Goal: Task Accomplishment & Management: Manage account settings

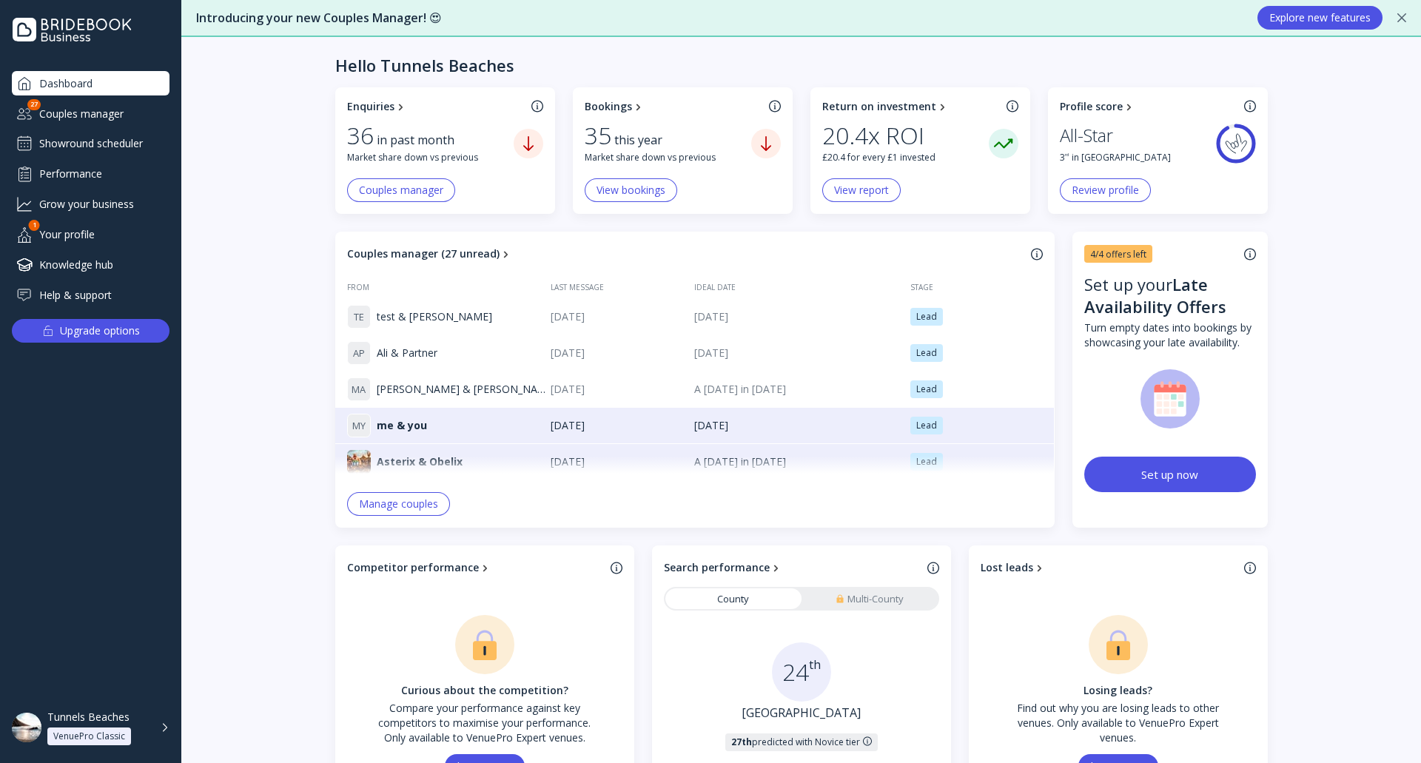
click at [115, 118] on div "Couples manager" at bounding box center [91, 113] width 158 height 24
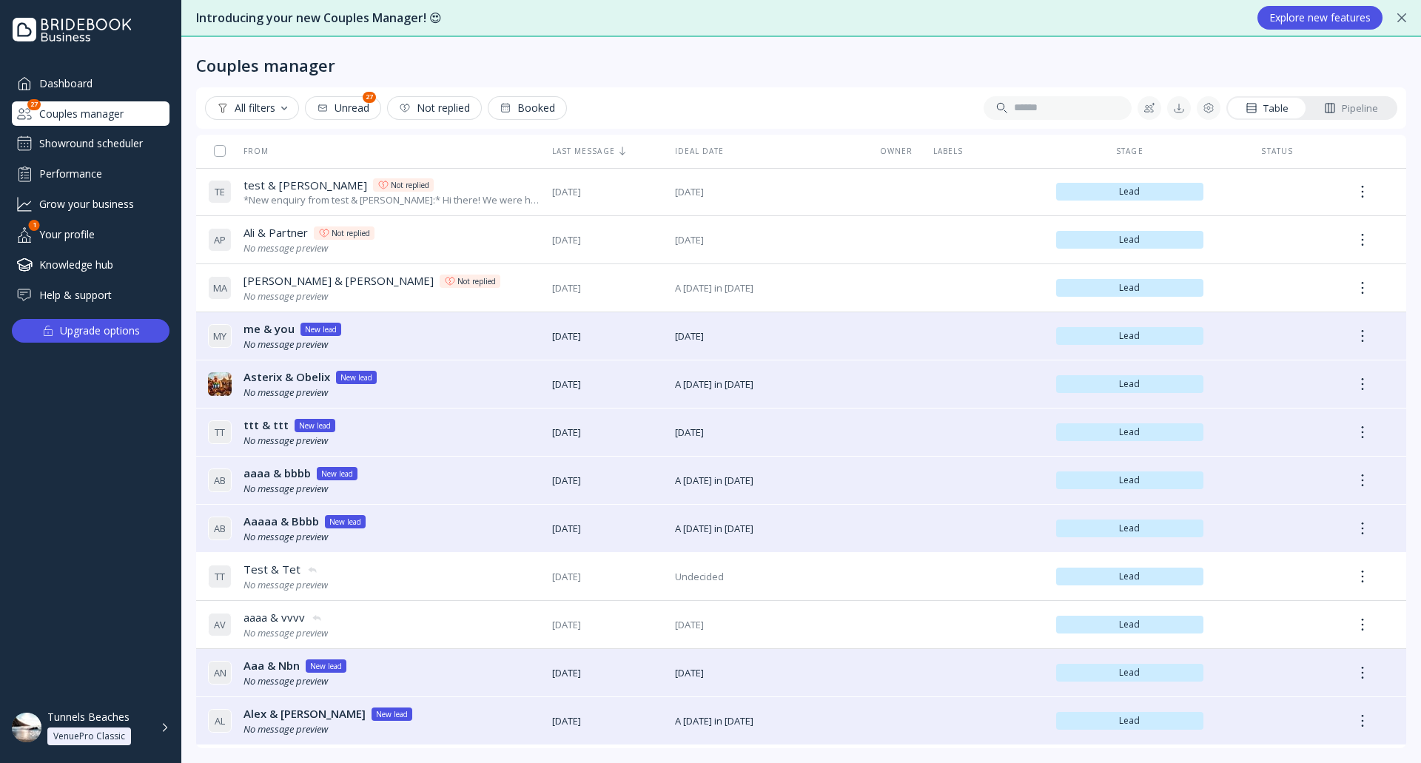
click at [124, 150] on div "Showround scheduler" at bounding box center [91, 144] width 158 height 24
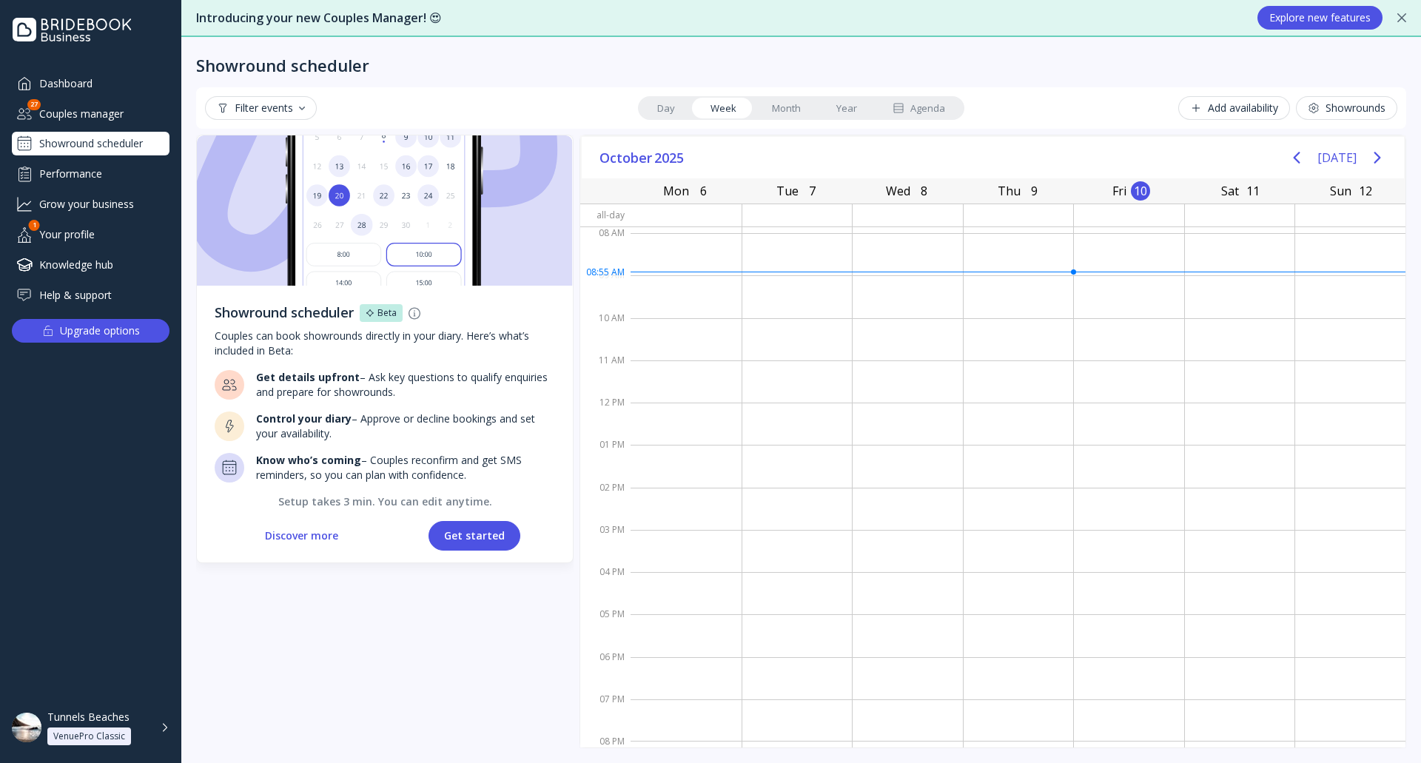
click at [166, 739] on div "Tunnels Beaches VenuePro Classic" at bounding box center [108, 728] width 122 height 35
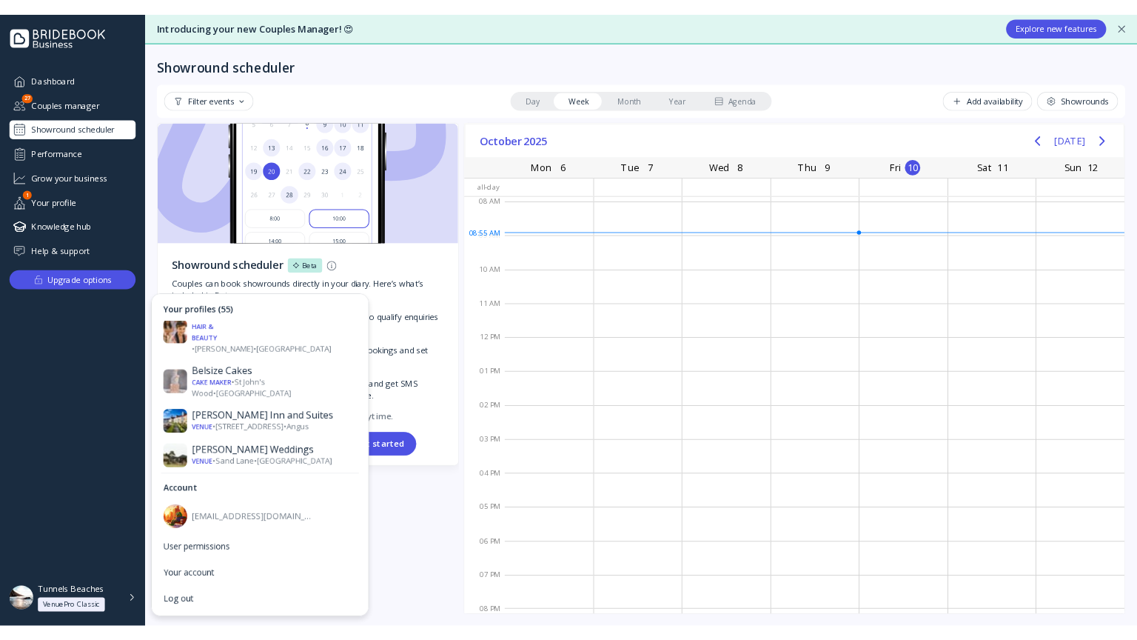
scroll to position [592, 0]
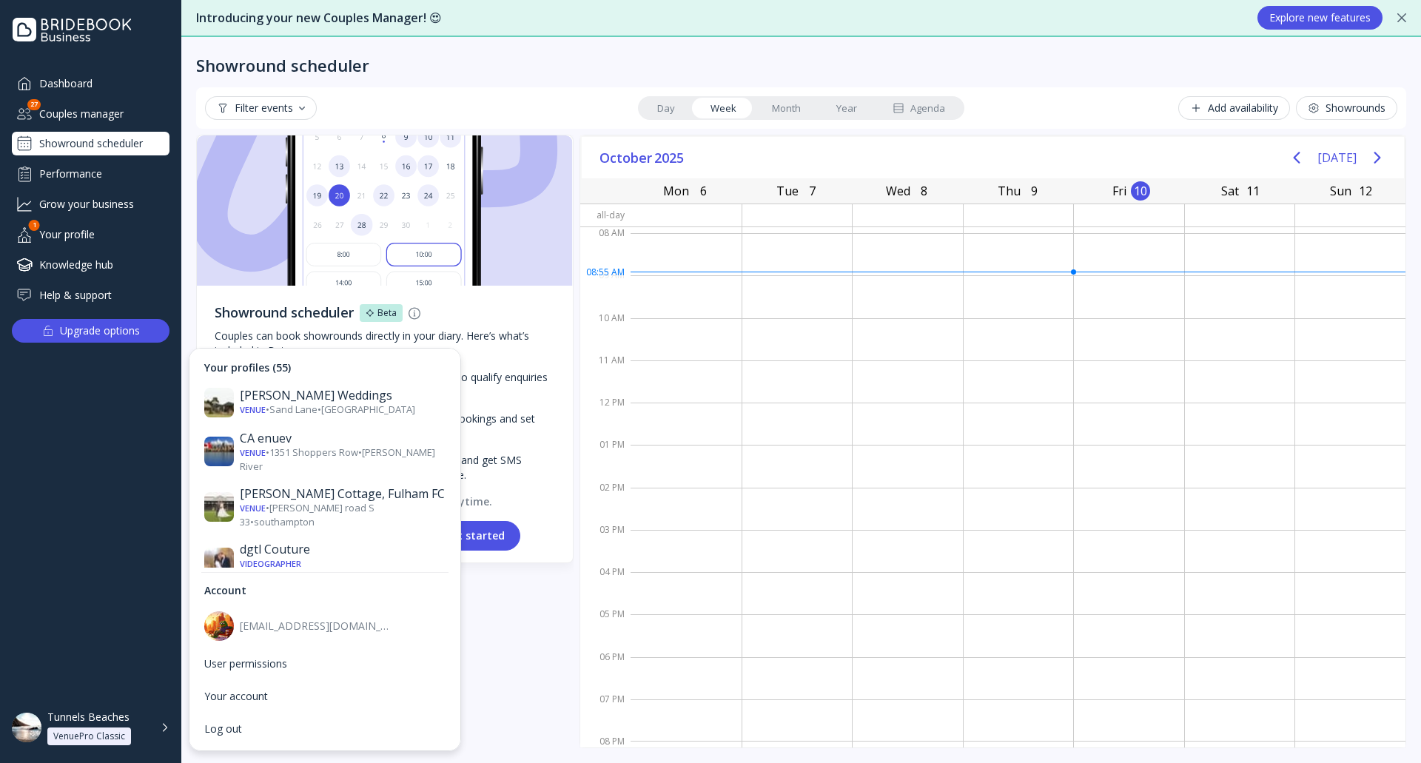
click at [332, 627] on div "Venue • [GEOGRAPHIC_DATA] • [GEOGRAPHIC_DATA]" at bounding box center [343, 640] width 206 height 27
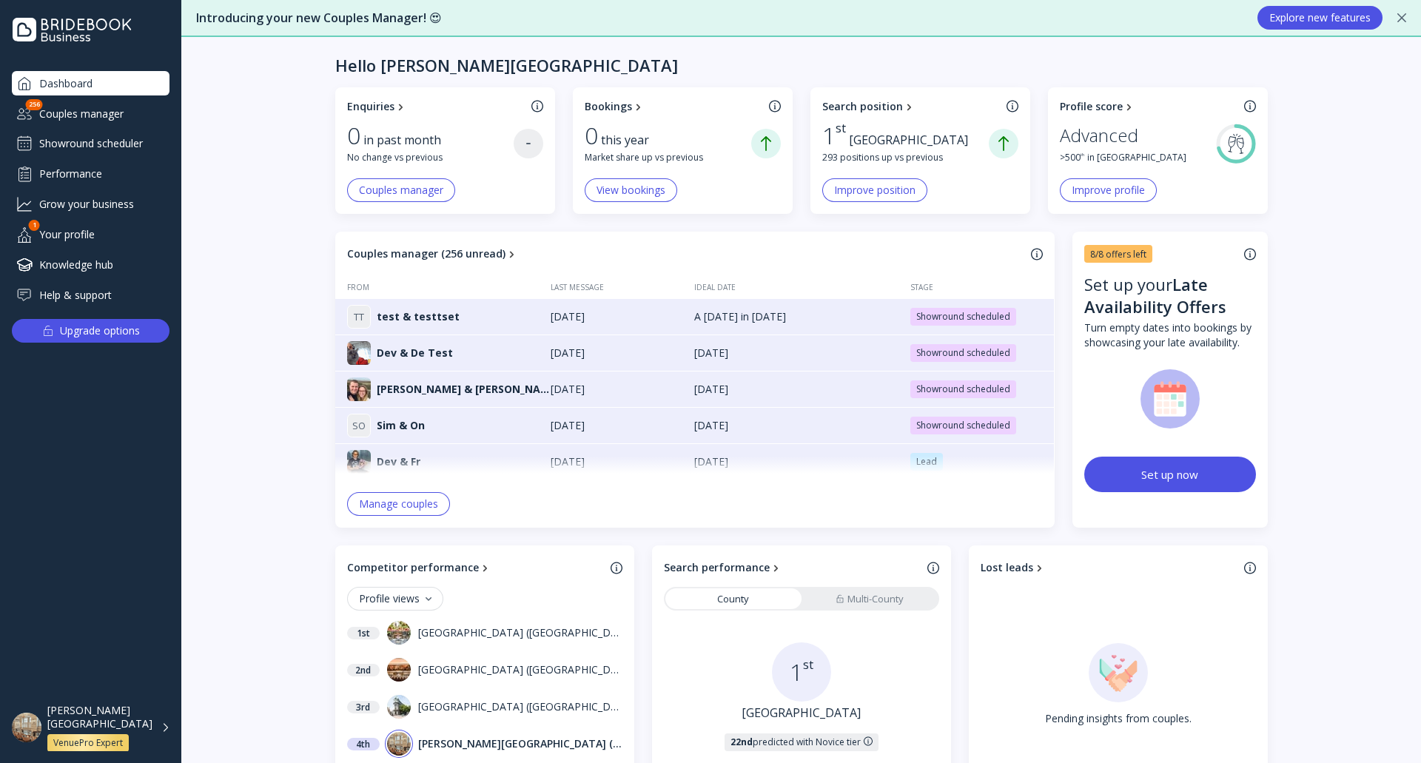
click at [72, 145] on div "Showround scheduler" at bounding box center [91, 144] width 158 height 24
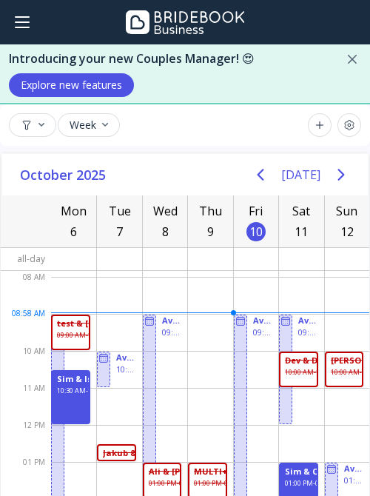
click at [0, 198] on div "[DATE] [DATE] Mon 6 [DATE] Tue 7 [DATE] Wed 8 [DATE] Thu 9 [DATE] Fri 10 [DATE]…" at bounding box center [185, 343] width 370 height 382
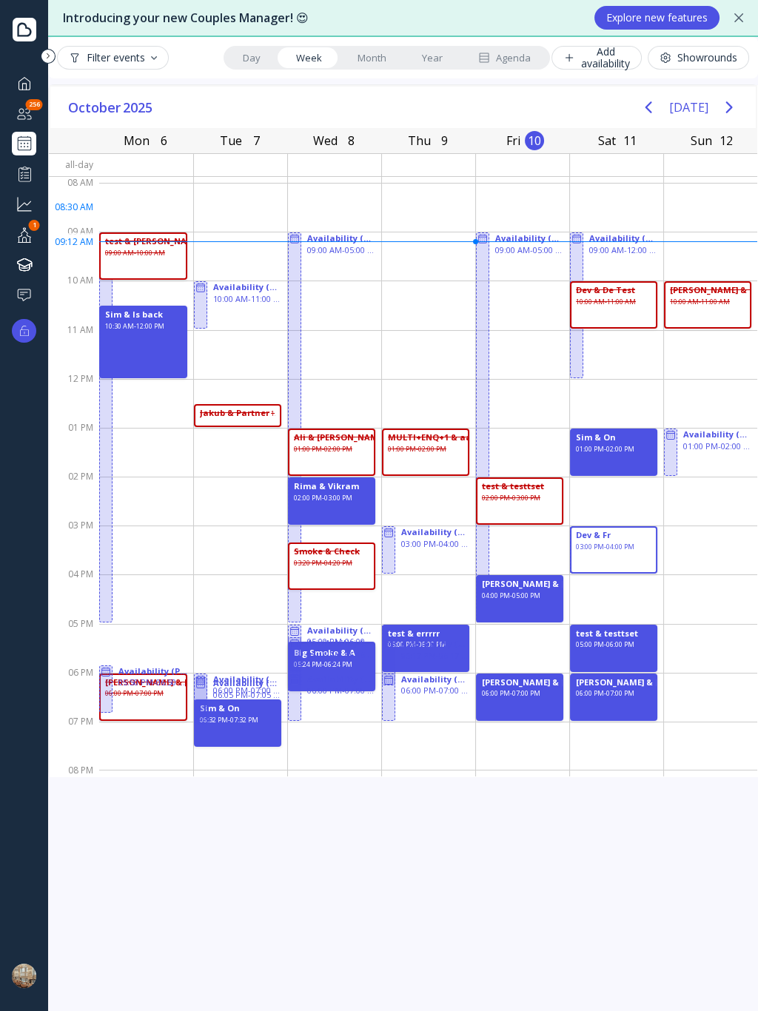
click at [50, 53] on div at bounding box center [48, 56] width 15 height 15
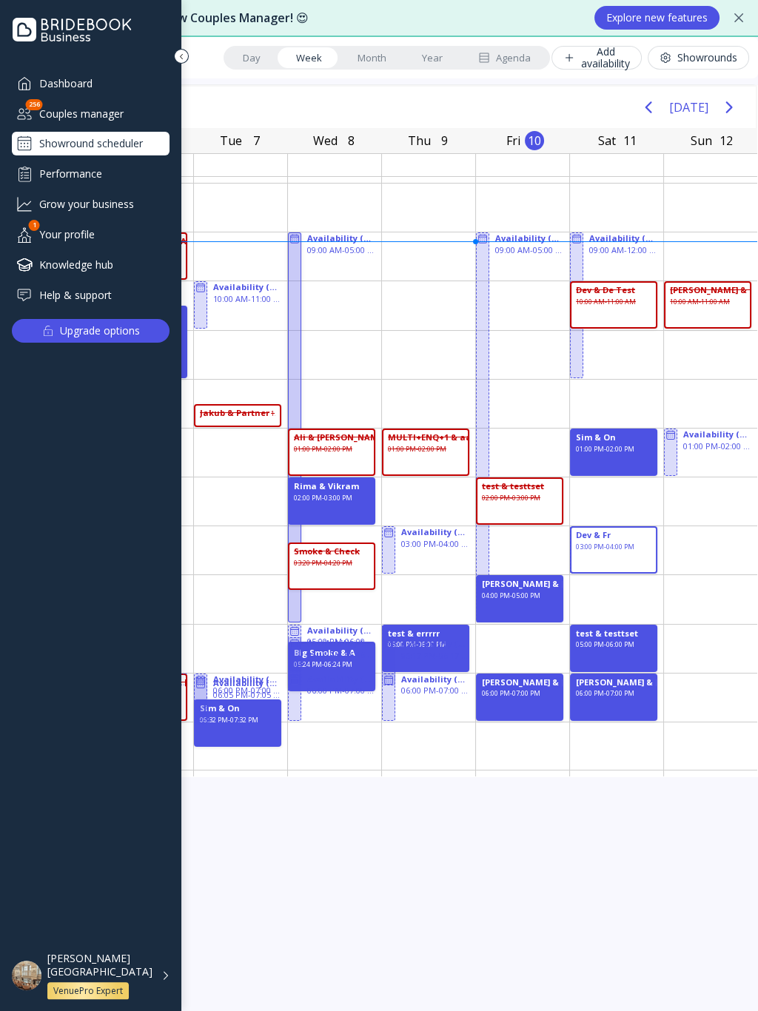
click at [181, 52] on div at bounding box center [181, 56] width 15 height 15
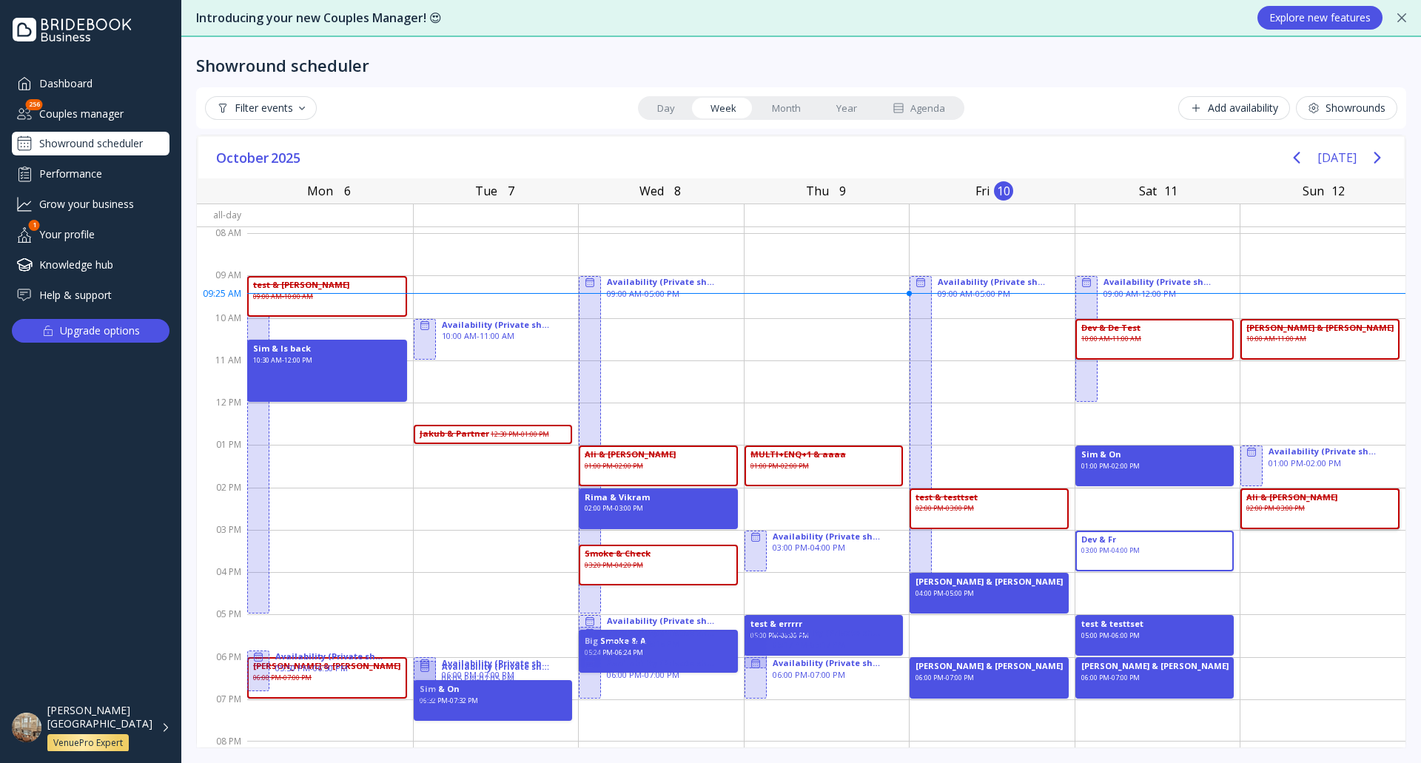
click at [646, 68] on div "Showround scheduler" at bounding box center [801, 56] width 1210 height 38
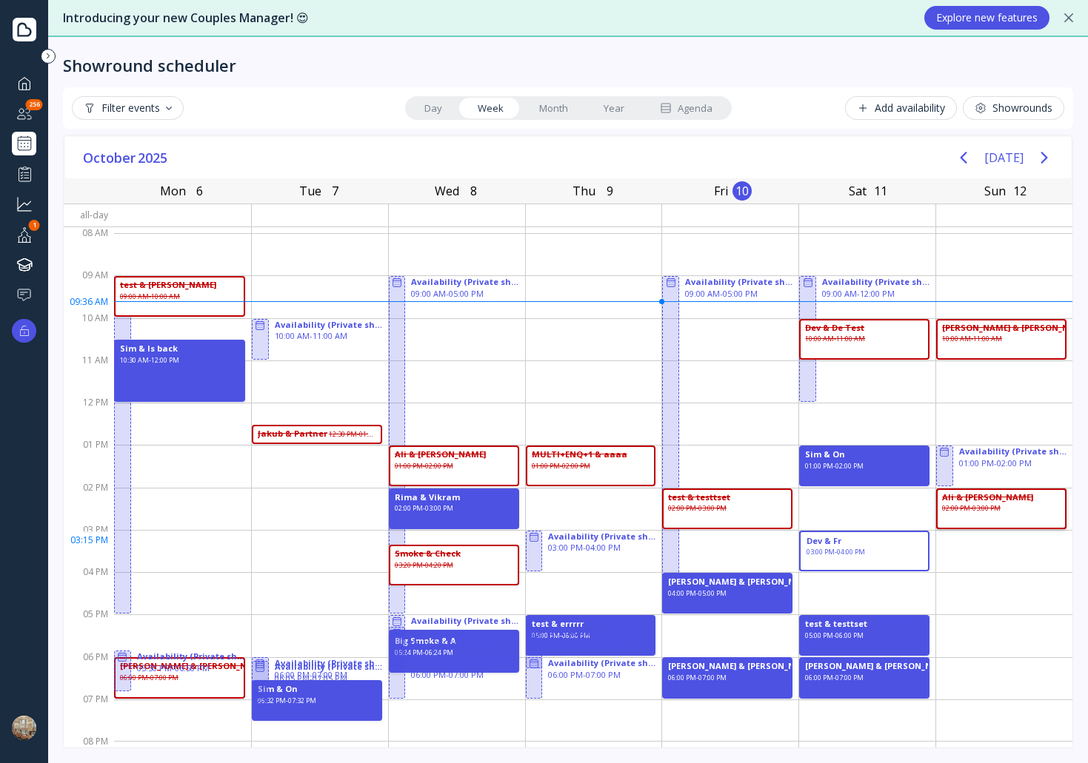
click at [853, 550] on div "03:00 PM - 04:00 PM" at bounding box center [835, 557] width 58 height 19
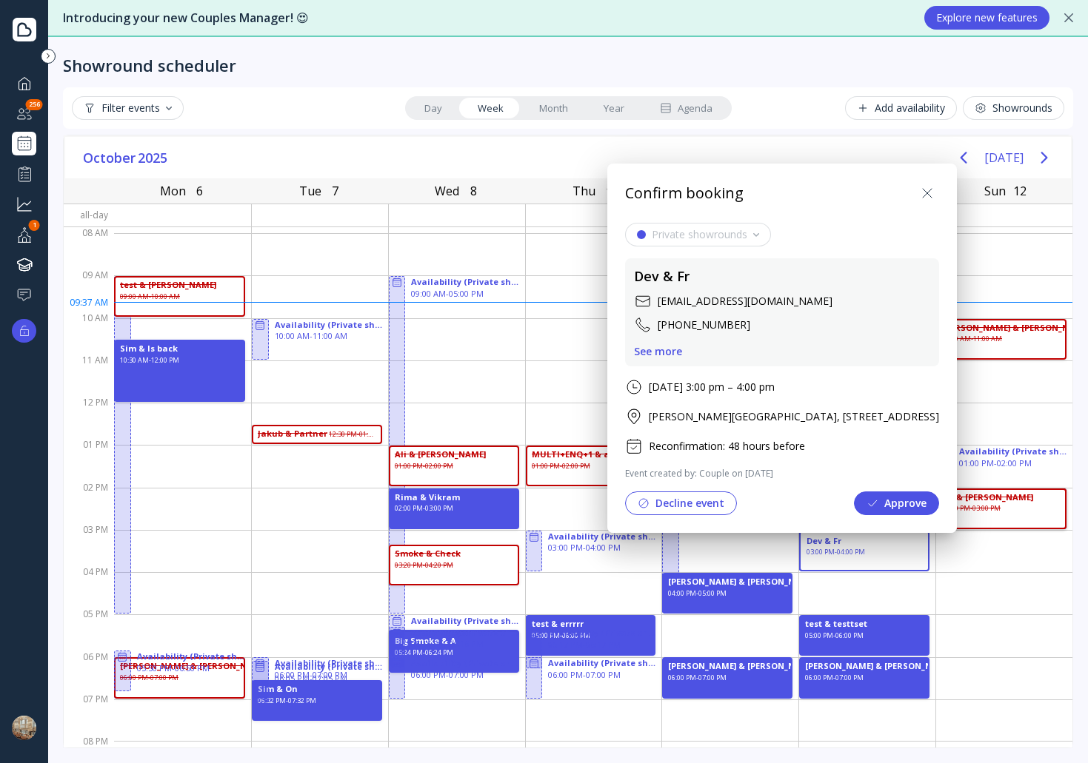
click at [936, 188] on icon at bounding box center [927, 193] width 18 height 18
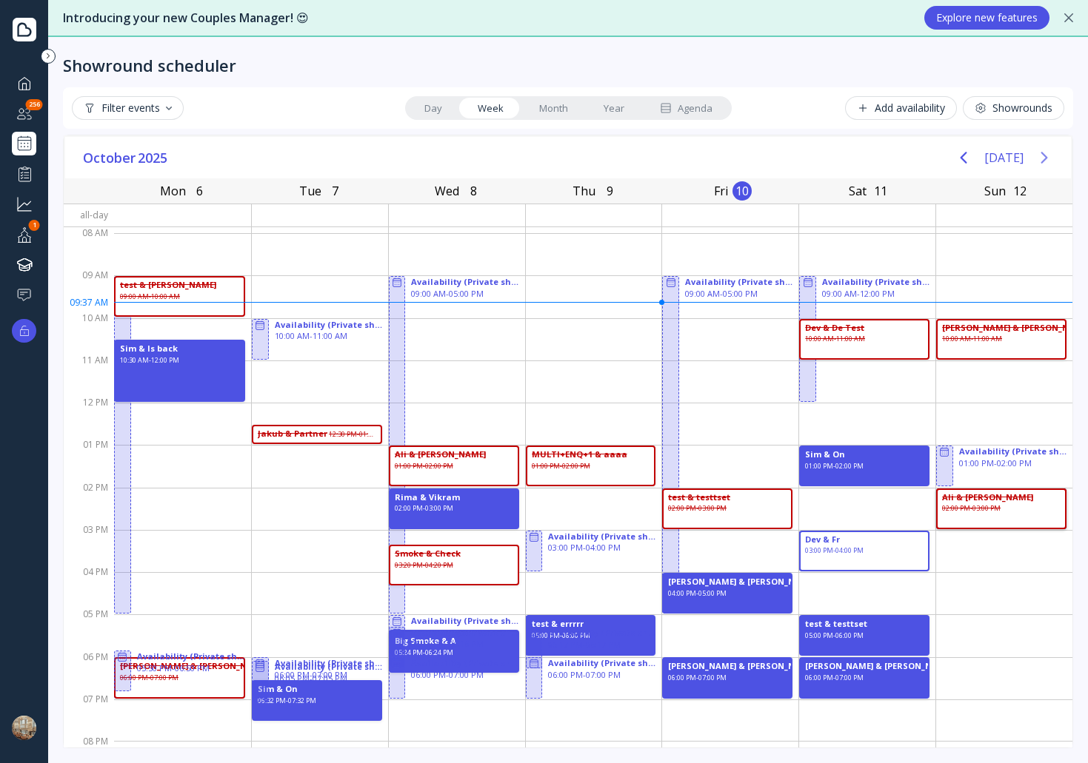
click at [1050, 152] on icon "Next page" at bounding box center [1044, 158] width 18 height 18
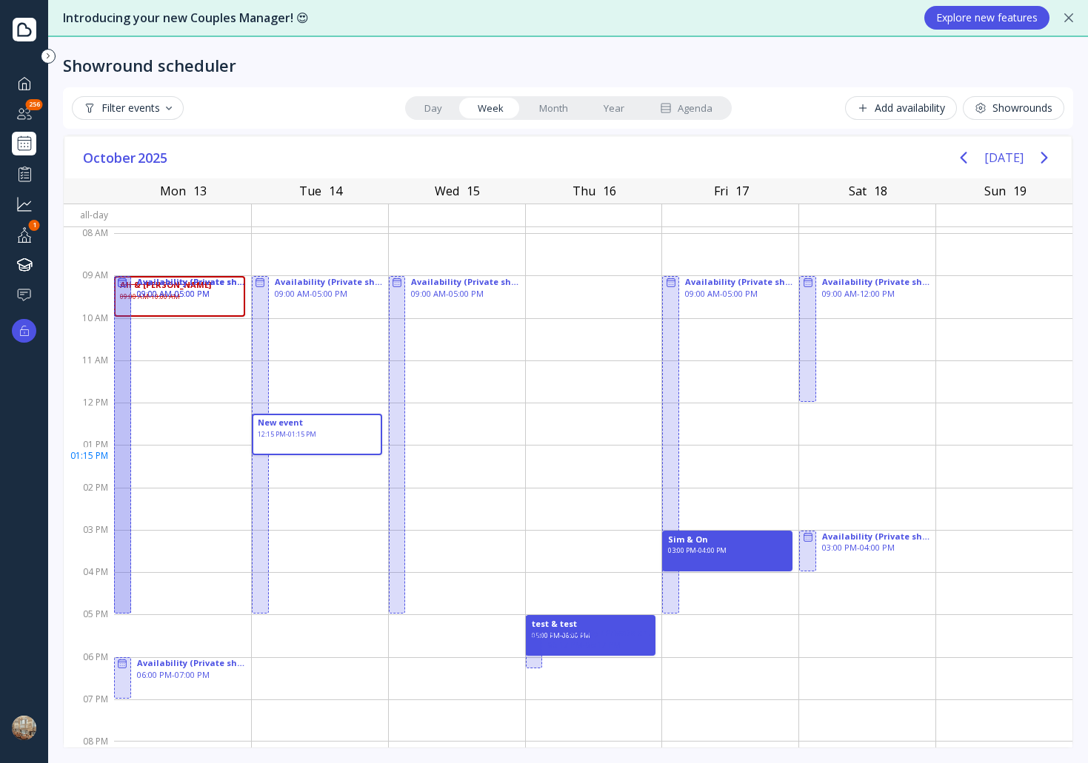
drag, startPoint x: 277, startPoint y: 414, endPoint x: 319, endPoint y: 440, distance: 49.9
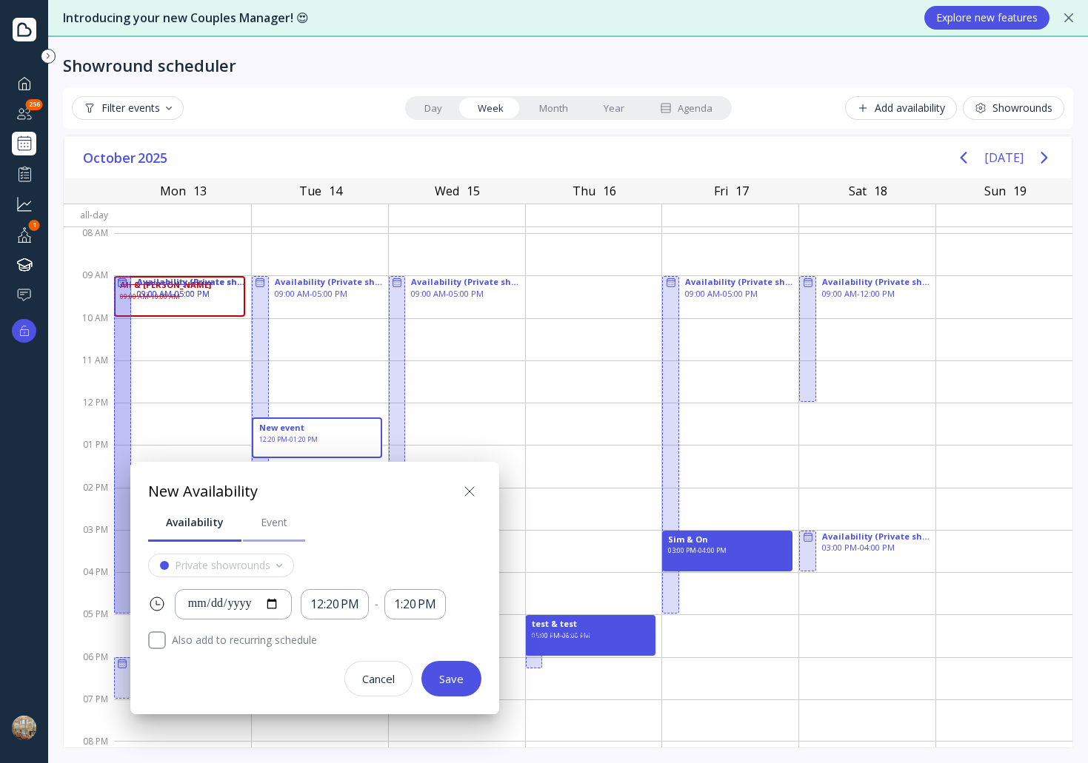
click at [273, 531] on link "Event" at bounding box center [274, 522] width 62 height 38
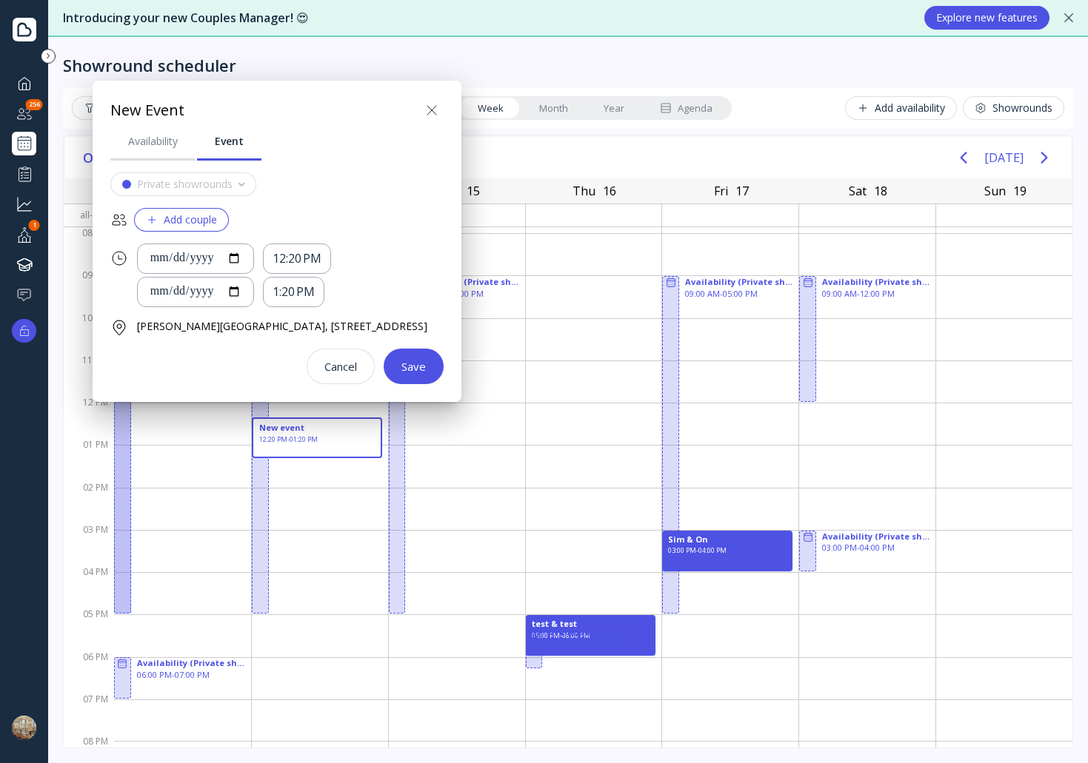
click at [213, 224] on div "Add couple" at bounding box center [181, 220] width 71 height 12
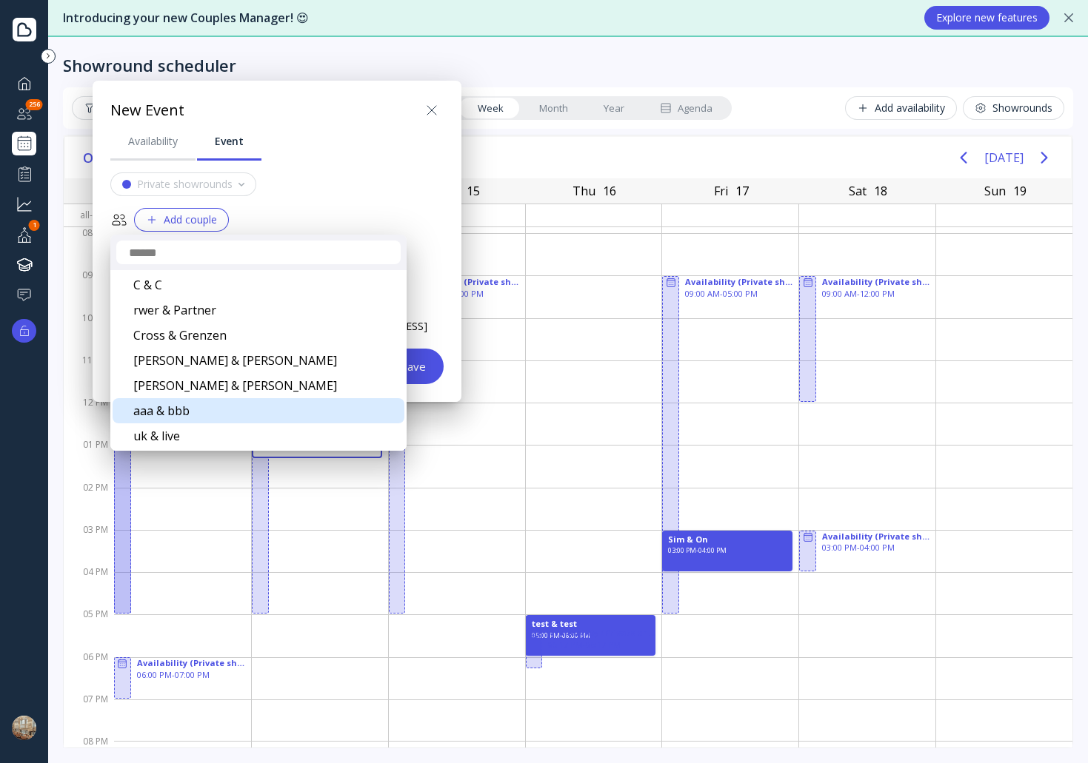
click at [219, 413] on div "aaa & bbb" at bounding box center [259, 410] width 292 height 25
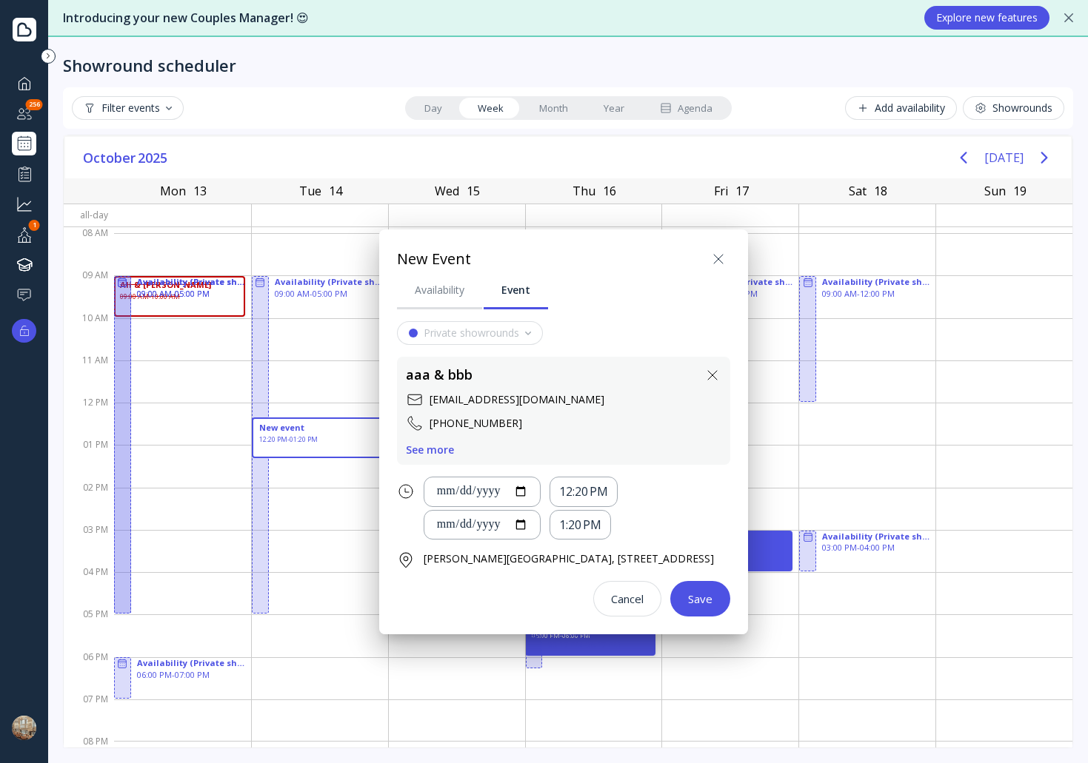
click at [712, 605] on div "Save" at bounding box center [700, 599] width 24 height 12
